Goal: Check status: Check status

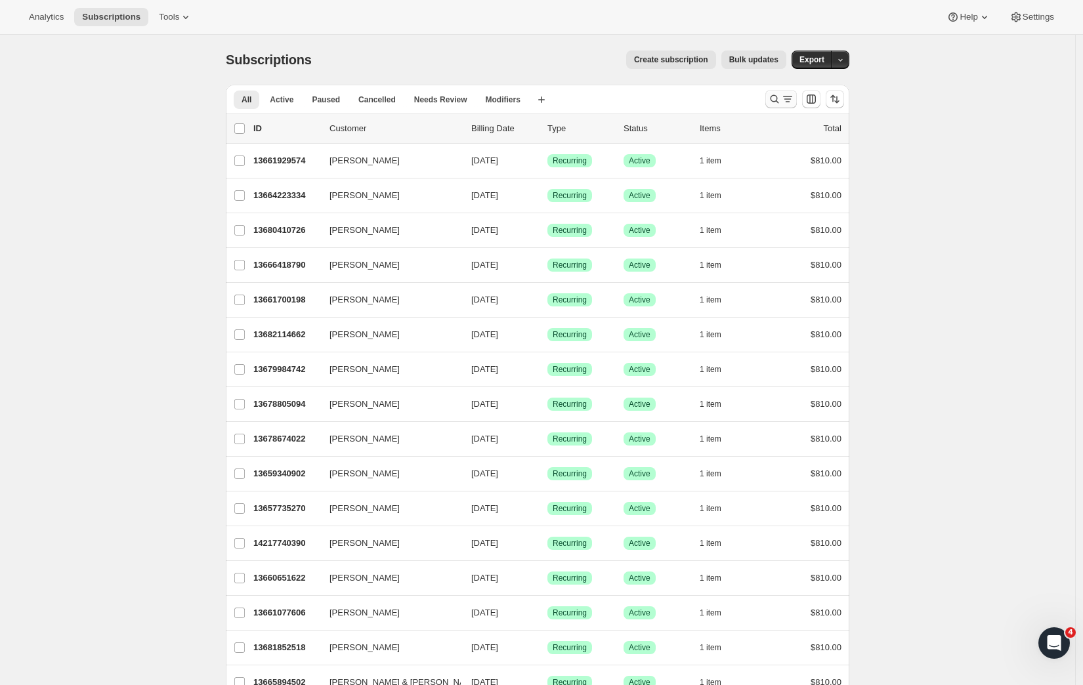
click at [779, 100] on icon "Search and filter results" at bounding box center [775, 99] width 9 height 9
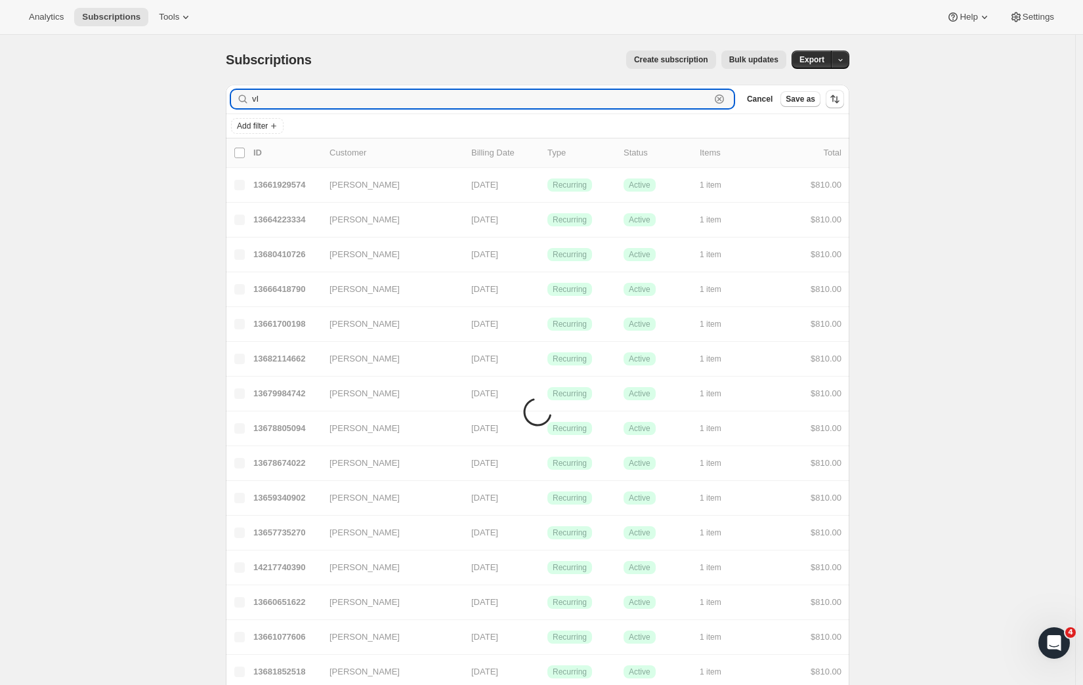
type input "v"
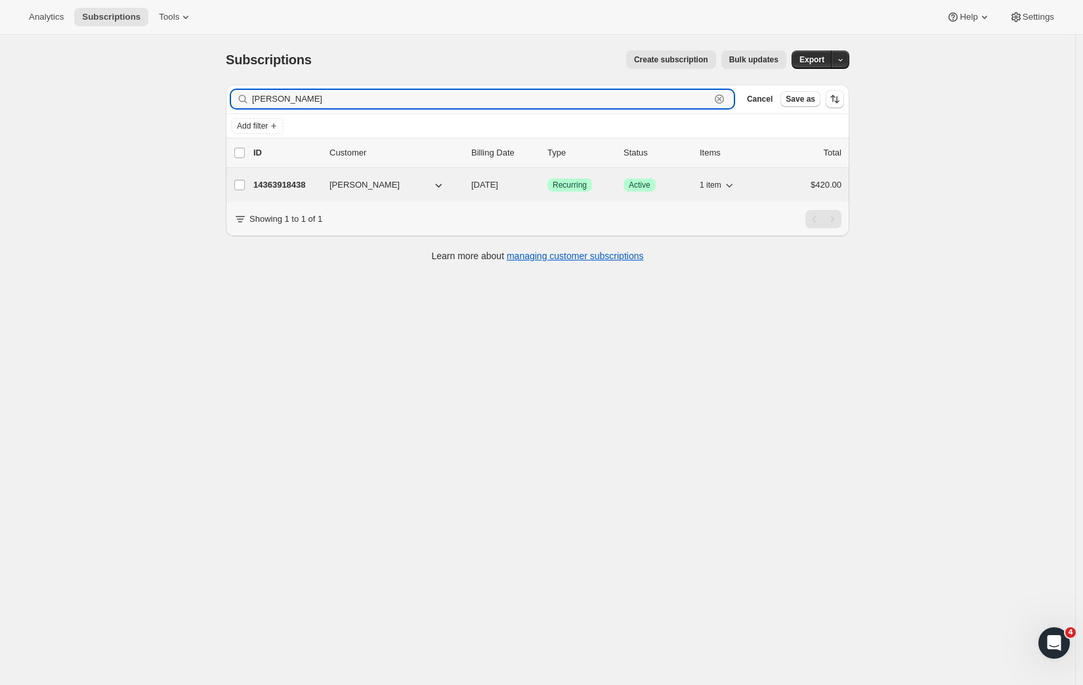
type input "[PERSON_NAME]"
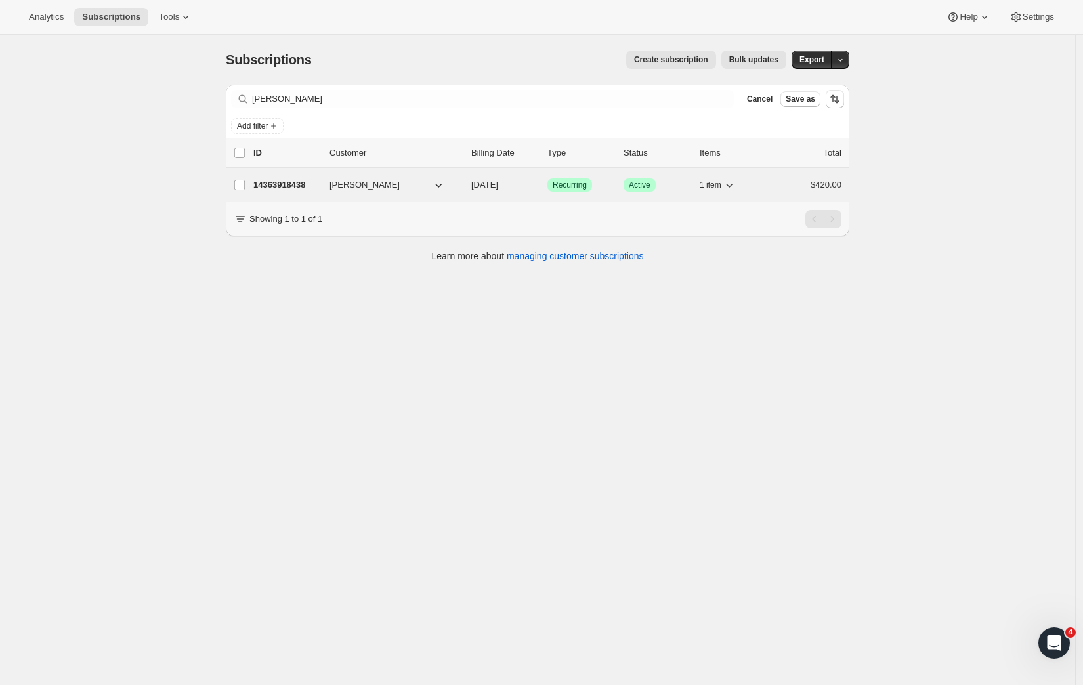
click at [285, 187] on p "14363918438" at bounding box center [286, 185] width 66 height 13
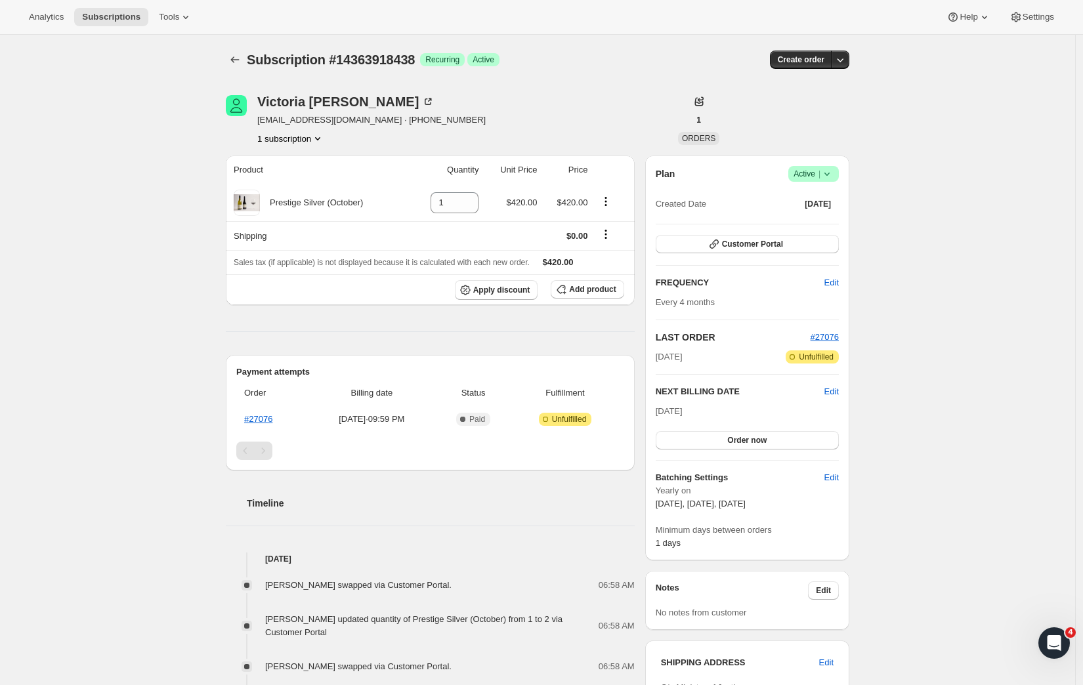
click at [129, 236] on div "Subscription #14363918438. This page is ready Subscription #14363918438 Success…" at bounding box center [537, 530] width 1075 height 990
